Goal: Use online tool/utility: Utilize a website feature to perform a specific function

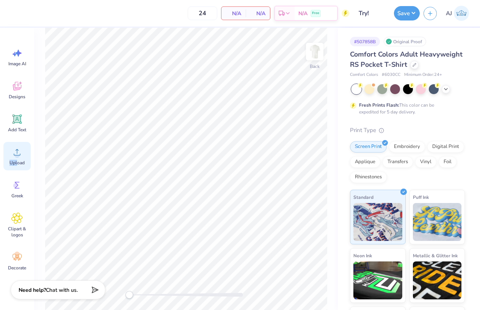
click at [16, 160] on span "Upload" at bounding box center [16, 163] width 15 height 6
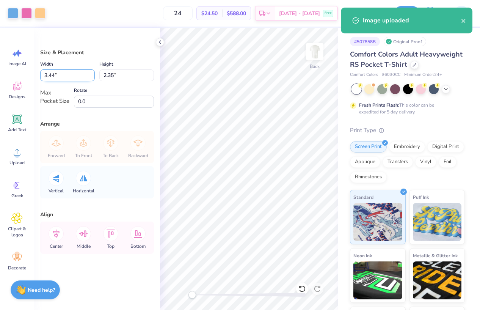
click at [50, 76] on input "3.44" at bounding box center [67, 75] width 55 height 12
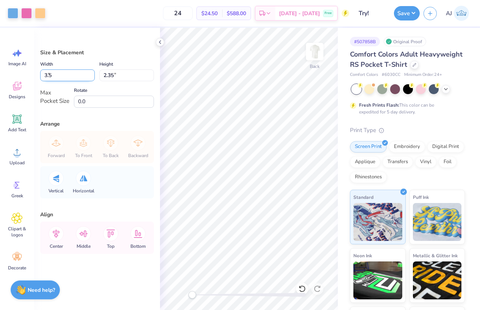
type input "3.50"
type input "2.40"
click at [311, 54] on img at bounding box center [315, 51] width 30 height 30
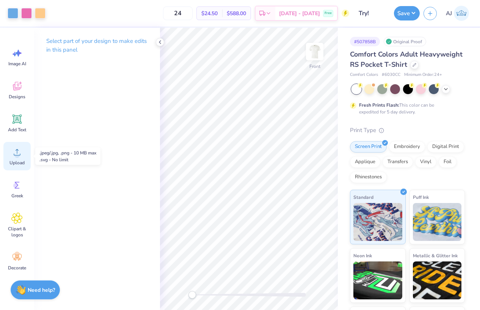
click at [18, 153] on circle at bounding box center [16, 154] width 5 height 5
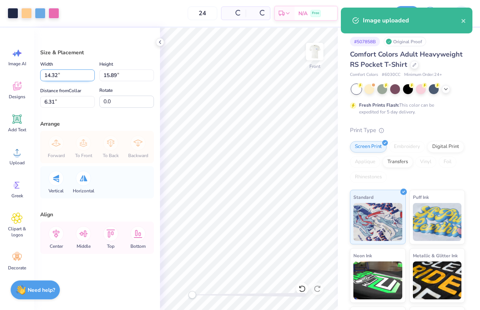
click at [48, 73] on input "14.32" at bounding box center [67, 75] width 55 height 12
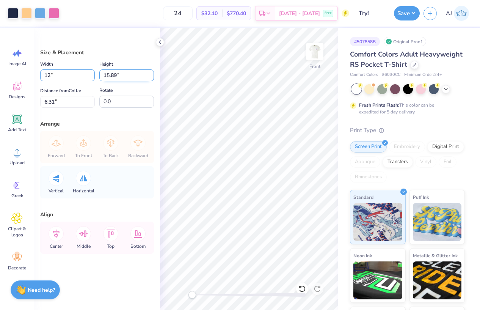
type input "12.00"
type input "13.31"
click at [49, 101] on input "7.59" at bounding box center [67, 102] width 55 height 12
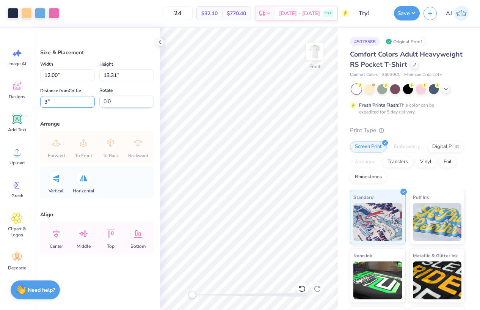
type input "3"
click at [48, 75] on input "12.00" at bounding box center [67, 75] width 55 height 12
type input "11.00"
type input "12.20"
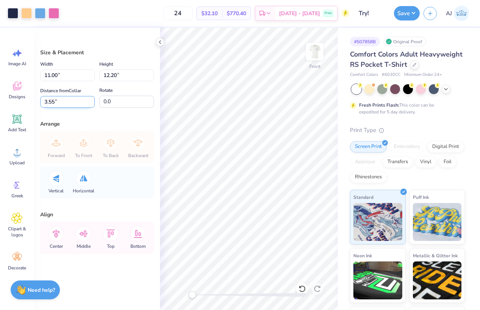
click at [50, 100] on input "3.55" at bounding box center [67, 102] width 55 height 12
type input "3"
click at [412, 13] on button "Save" at bounding box center [407, 12] width 26 height 14
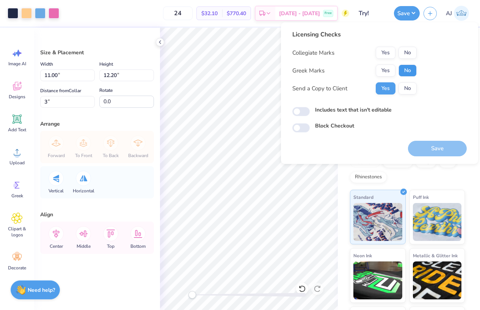
click at [406, 68] on button "No" at bounding box center [407, 70] width 18 height 12
click at [409, 56] on button "No" at bounding box center [407, 53] width 18 height 12
click at [296, 109] on input "Includes text that isn't editable" at bounding box center [300, 111] width 17 height 9
checkbox input "true"
click at [427, 142] on button "Save" at bounding box center [437, 149] width 59 height 16
